Goal: Entertainment & Leisure: Consume media (video, audio)

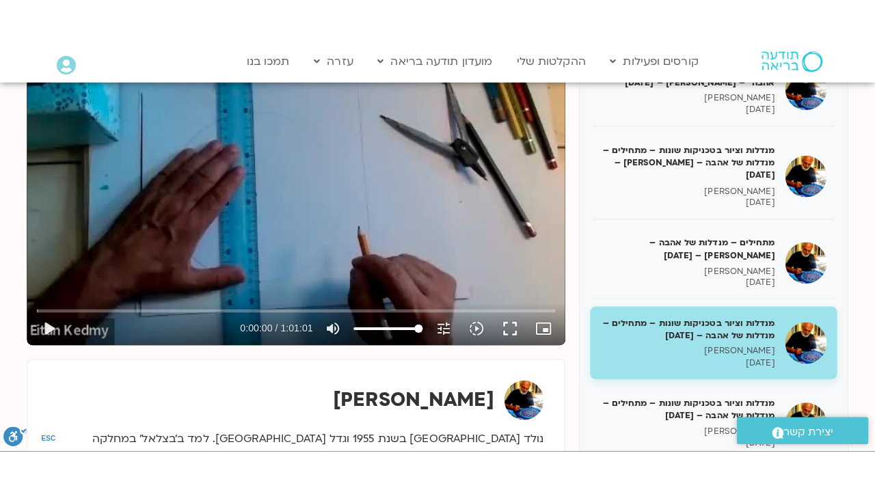
scroll to position [151, 0]
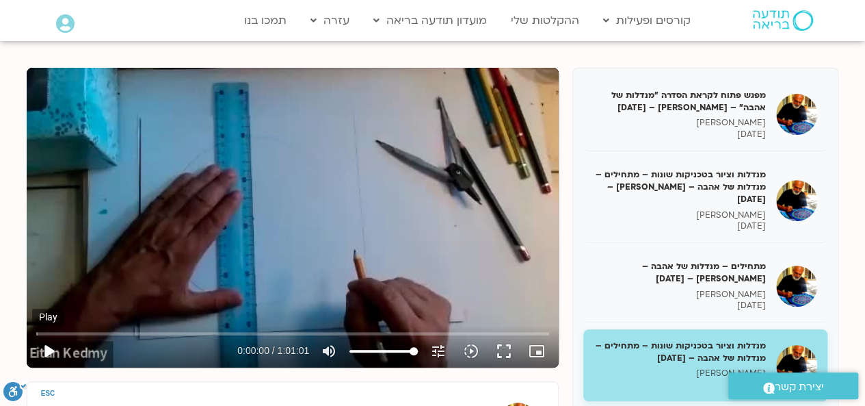
click at [48, 354] on button "play_arrow" at bounding box center [48, 350] width 33 height 33
click at [507, 352] on button "fullscreen" at bounding box center [504, 350] width 33 height 33
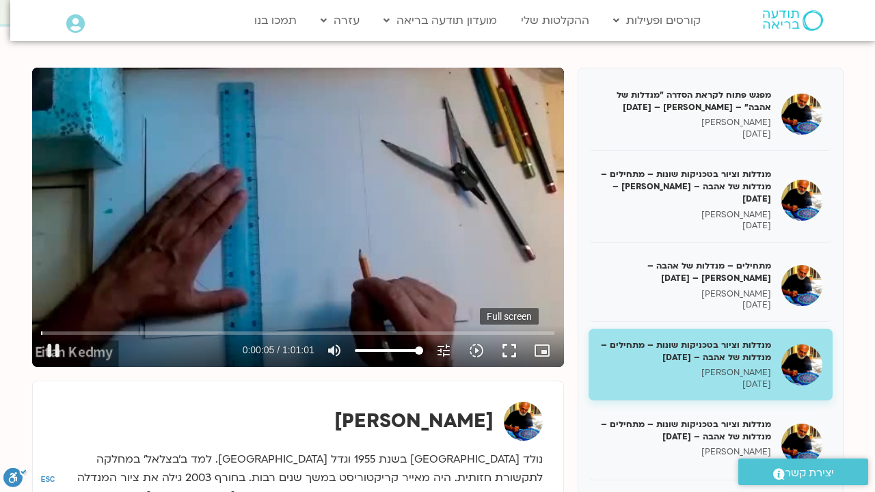
click at [507, 367] on div "Skip Ad 53:30 pause 0:00:05 / 1:01:01 volume_up Mute tune Resolution Auto 360p …" at bounding box center [298, 218] width 532 height 300
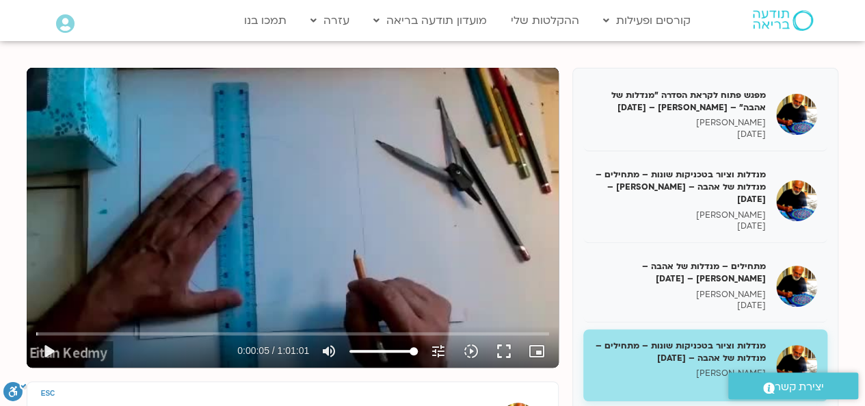
click at [507, 352] on button "fullscreen" at bounding box center [504, 350] width 33 height 33
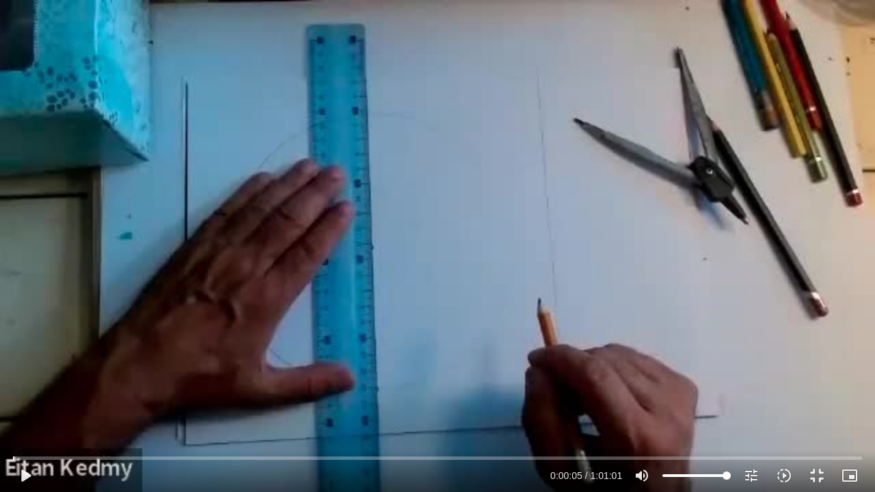
click at [499, 276] on div "Skip Ad 53:30 play_arrow 0:00:05 / 1:01:01 volume_up Mute tune Resolution Auto …" at bounding box center [437, 246] width 875 height 492
click at [31, 405] on input "Seek" at bounding box center [437, 458] width 849 height 8
click at [185, 346] on div "Skip Ad 1:03 pause 0:01:06 / 1:01:01 volume_up Mute tune Resolution Auto 240p s…" at bounding box center [437, 246] width 875 height 492
click at [185, 346] on div "Skip Ad 1:03 play_arrow 0:01:06 / 1:01:01 volume_up Mute tune Resolution Auto 3…" at bounding box center [437, 246] width 875 height 492
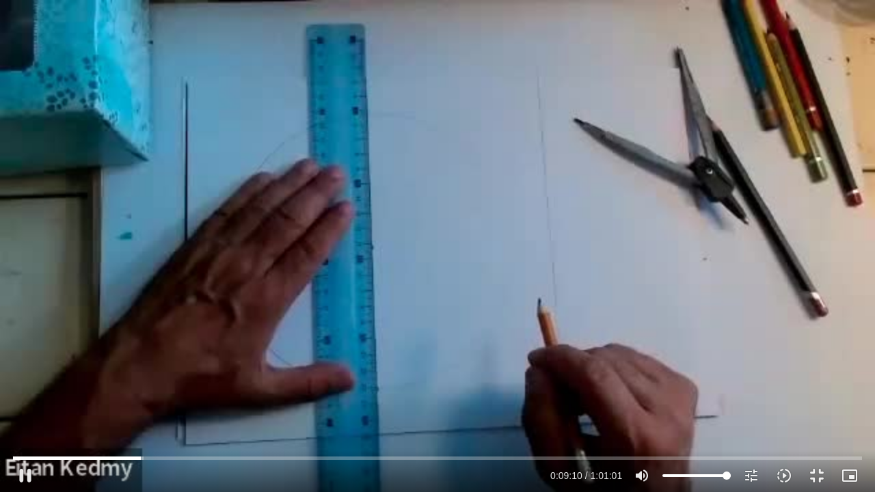
click at [394, 246] on div "Skip Ad 1:03 pause 0:09:10 / 1:01:01 volume_up Mute tune Resolution Auto 360p s…" at bounding box center [437, 246] width 875 height 492
click at [0, 405] on div at bounding box center [437, 472] width 875 height 42
click at [66, 315] on div "Skip Ad 8:32 pause 0:09:12 / 1:01:01 volume_up Mute tune Resolution Auto 360p s…" at bounding box center [437, 246] width 875 height 492
click at [135, 405] on input "Seek" at bounding box center [437, 458] width 849 height 8
click at [131, 399] on div "Skip Ad 8:35 play_arrow 0:08:37 / 1:01:01 volume_up Mute tune Resolution Auto 3…" at bounding box center [437, 246] width 875 height 492
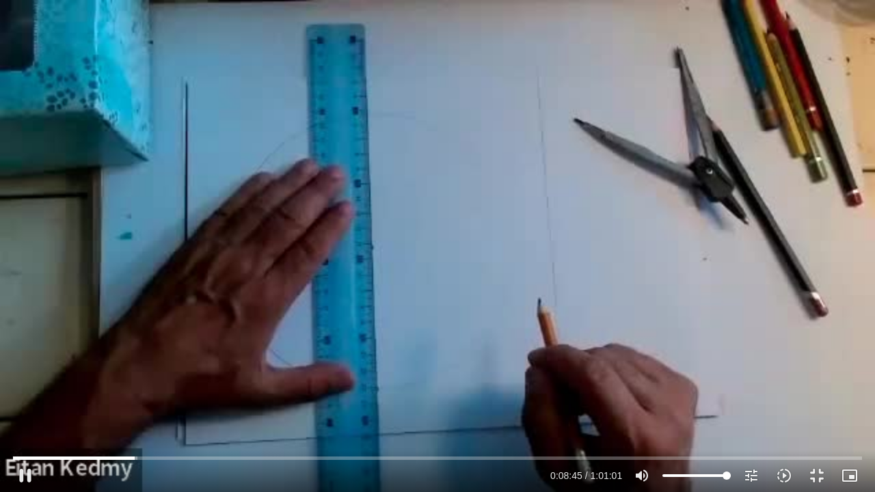
click at [134, 401] on div "Skip Ad 8:18 pause 0:08:45 / 1:01:01 volume_up Mute tune Resolution Auto 360p s…" at bounding box center [437, 246] width 875 height 492
click at [134, 399] on div "Skip Ad 8:18 play_arrow 0:08:45 / 1:01:01 volume_up Mute tune Resolution Auto 3…" at bounding box center [437, 246] width 875 height 492
click at [205, 165] on div "Skip Ad 8:18 pause 0:11:00 / 1:01:01 volume_up Mute tune Resolution Auto 360p s…" at bounding box center [437, 246] width 875 height 492
click at [211, 135] on div "Skip Ad 8:18 play_arrow 0:11:00 / 1:01:01 volume_up Mute tune Resolution Auto 3…" at bounding box center [437, 246] width 875 height 492
click at [27, 405] on button "pause" at bounding box center [25, 476] width 33 height 33
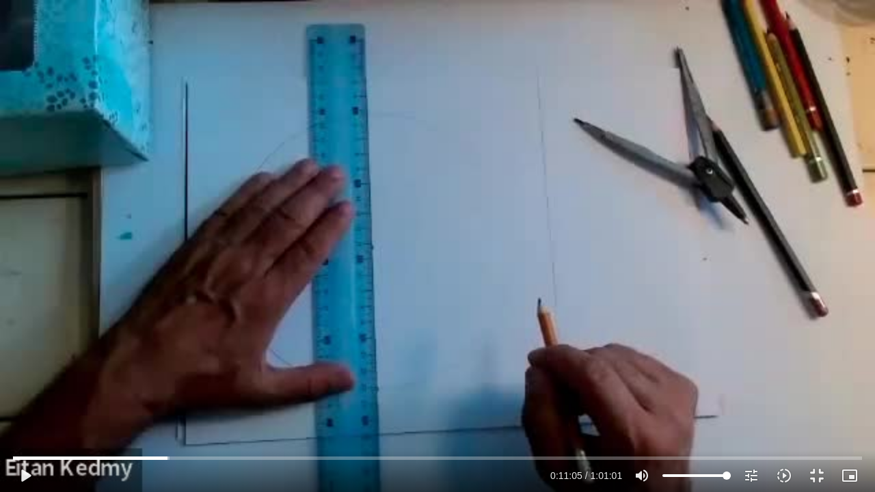
click at [157, 316] on div "Skip Ad 3:11 play_arrow 0:11:05 / 1:01:01 volume_up Mute tune Resolution Auto 3…" at bounding box center [437, 246] width 875 height 492
click at [227, 176] on div "Skip Ad 3:11 pause 0:18:01 / 1:01:01 volume_up Mute tune Resolution Auto 360p s…" at bounding box center [437, 246] width 875 height 492
click at [414, 284] on div "Skip Ad 3:11 play_arrow 0:18:01 / 1:01:01 volume_up Mute tune Resolution Auto 3…" at bounding box center [437, 246] width 875 height 492
click at [320, 405] on input "Seek" at bounding box center [437, 458] width 849 height 8
click at [349, 405] on input "Seek" at bounding box center [437, 458] width 849 height 8
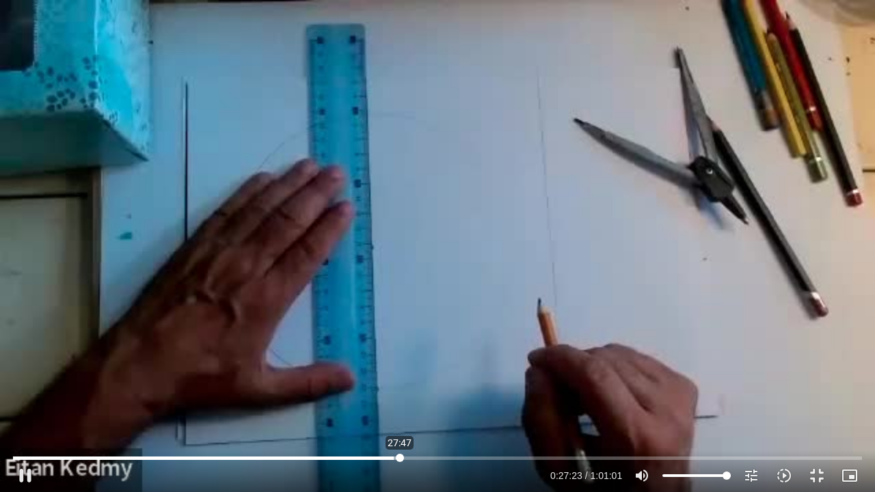
click at [400, 405] on input "Seek" at bounding box center [437, 458] width 849 height 8
click at [408, 405] on input "Seek" at bounding box center [437, 458] width 849 height 8
click at [507, 405] on input "Seek" at bounding box center [437, 458] width 849 height 8
click at [345, 332] on div "Skip Ad 35:19 pause 0:36:54 / 1:01:01 volume_up Mute tune Resolution Auto 360p …" at bounding box center [437, 246] width 875 height 492
click at [20, 240] on div "Skip Ad 35:19 play_arrow 0:36:54 / 1:01:01 volume_up Mute tune Resolution Auto …" at bounding box center [437, 246] width 875 height 492
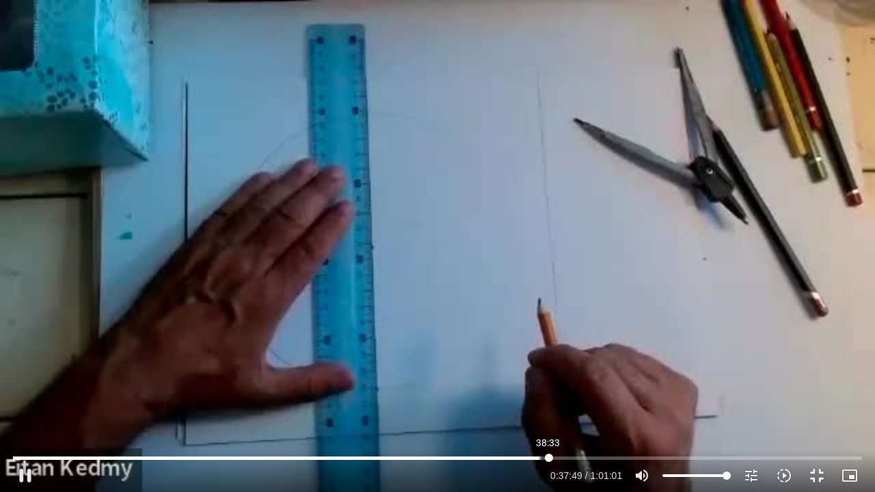
click at [548, 405] on input "Seek" at bounding box center [437, 458] width 849 height 8
click at [561, 405] on input "Seek" at bounding box center [437, 458] width 849 height 8
click at [599, 202] on div "Skip Ad 39:26 pause 0:46:14 / 1:01:01 volume_up Mute tune Resolution Auto 360p …" at bounding box center [437, 246] width 875 height 492
click at [599, 203] on div "Skip Ad 39:26 play_arrow 0:46:14 / 1:01:01 volume_up Mute tune Resolution Auto …" at bounding box center [437, 246] width 875 height 492
click at [821, 405] on input "Seek" at bounding box center [437, 458] width 849 height 8
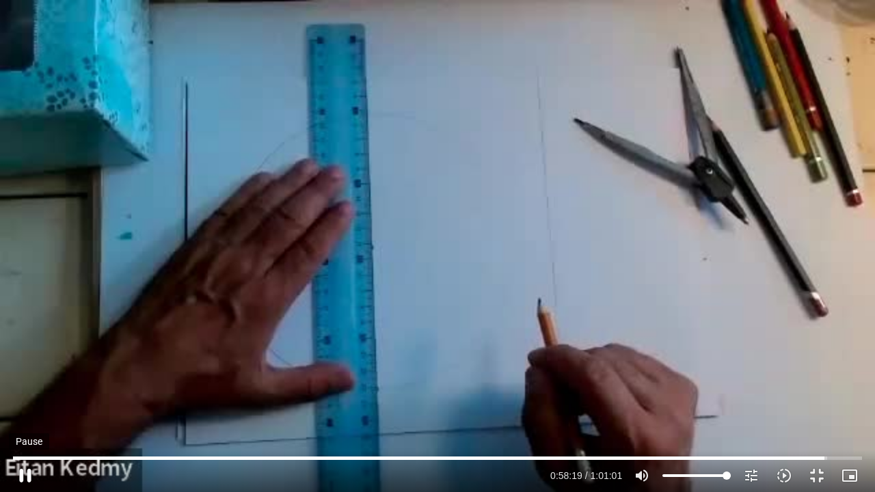
click at [25, 405] on button "pause" at bounding box center [25, 476] width 33 height 33
type input "3499.599234"
